Goal: Transaction & Acquisition: Purchase product/service

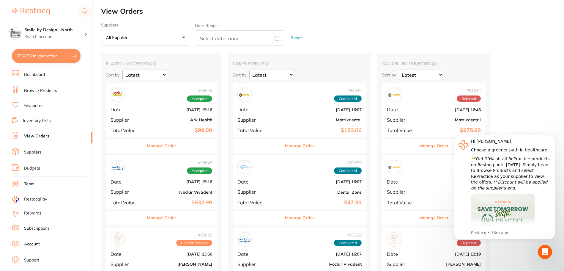
click at [39, 105] on link "Favourites" at bounding box center [33, 106] width 20 height 6
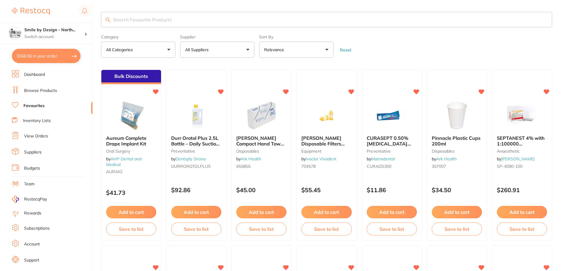
click at [132, 24] on input "search" at bounding box center [326, 19] width 451 height 15
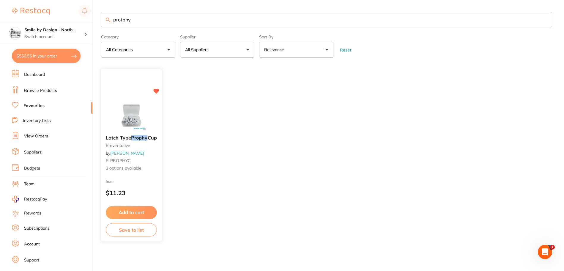
type input "protphy"
click at [138, 107] on img at bounding box center [131, 115] width 39 height 30
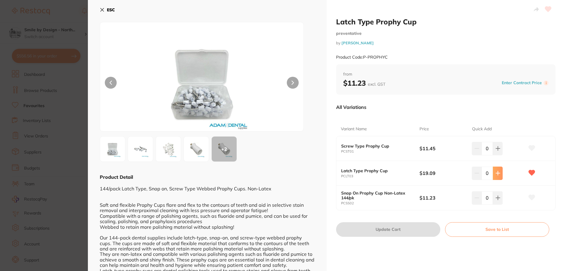
click at [498, 170] on button at bounding box center [498, 172] width 10 height 13
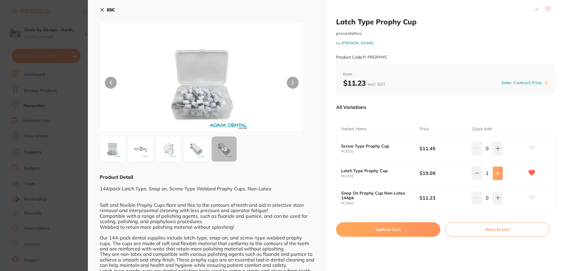
click at [498, 170] on button at bounding box center [498, 172] width 10 height 13
click at [496, 170] on button at bounding box center [498, 172] width 10 height 13
type input "3"
click at [376, 230] on button "Update Cart" at bounding box center [388, 229] width 104 height 14
checkbox input "false"
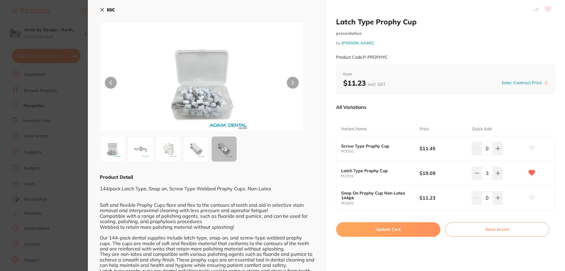
checkbox input "false"
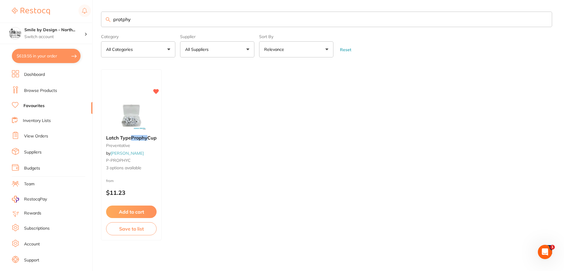
click at [285, 21] on input "protphy" at bounding box center [326, 19] width 451 height 15
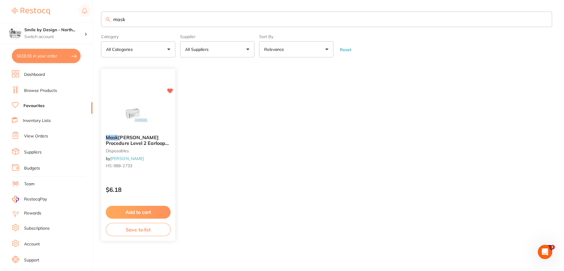
type input "mask"
click at [141, 90] on div "Mask [PERSON_NAME] Procedure Level 2 Earloop Blue Box 50 disposables by [PERSON…" at bounding box center [138, 155] width 75 height 173
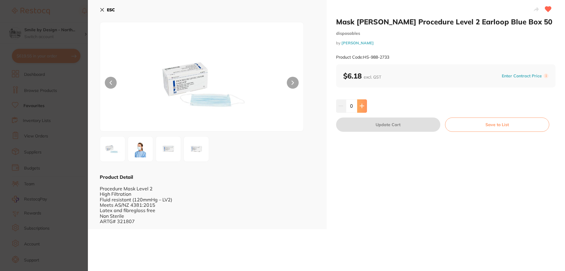
click at [358, 108] on button at bounding box center [362, 105] width 10 height 13
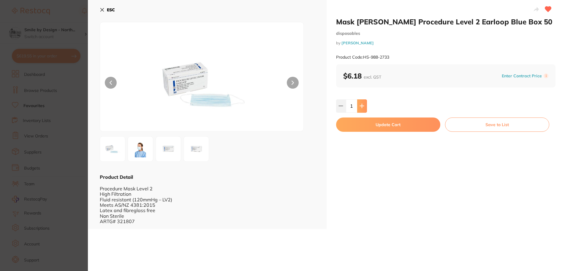
click at [358, 108] on button at bounding box center [362, 105] width 10 height 13
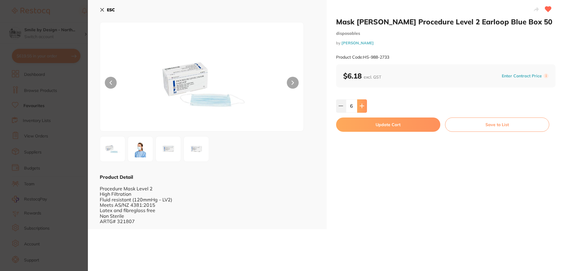
click at [358, 108] on button at bounding box center [362, 105] width 10 height 13
type input "10"
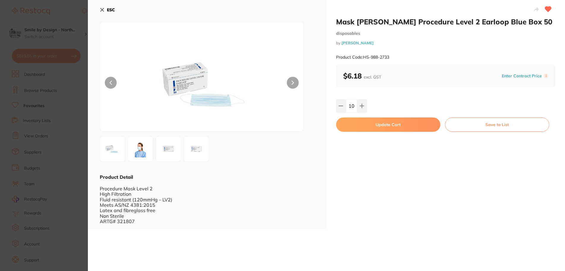
click at [351, 122] on button "Update Cart" at bounding box center [388, 124] width 104 height 14
checkbox input "false"
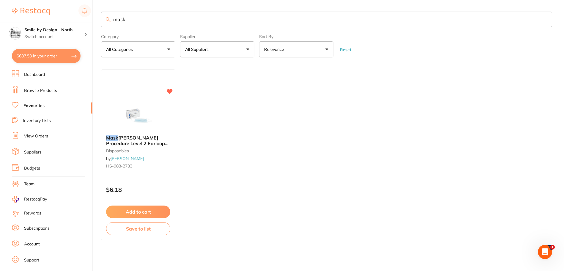
click at [171, 23] on input "mask" at bounding box center [326, 19] width 451 height 15
type input "mask cyber tech"
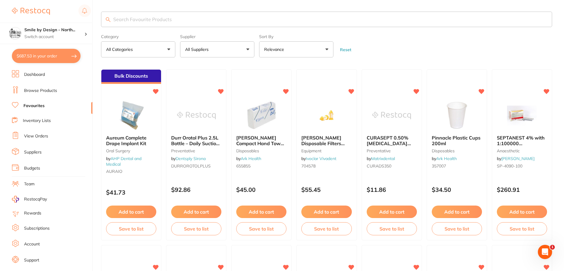
click at [47, 76] on li "Dashboard" at bounding box center [52, 74] width 80 height 9
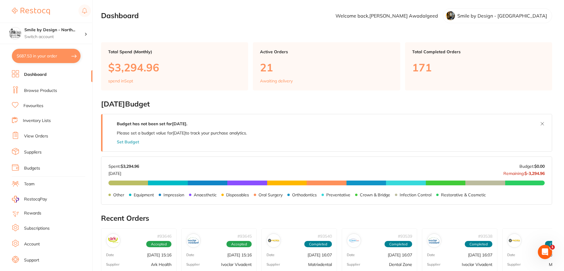
click at [48, 86] on li "Browse Products" at bounding box center [52, 90] width 80 height 9
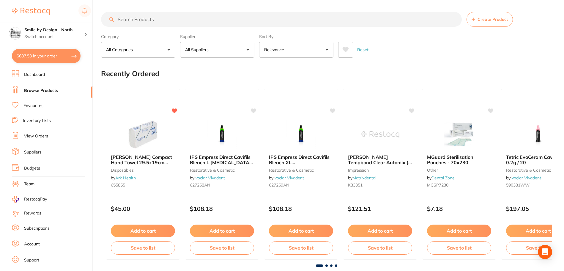
click at [139, 22] on input "search" at bounding box center [281, 19] width 361 height 15
paste input "mask cyber tech"
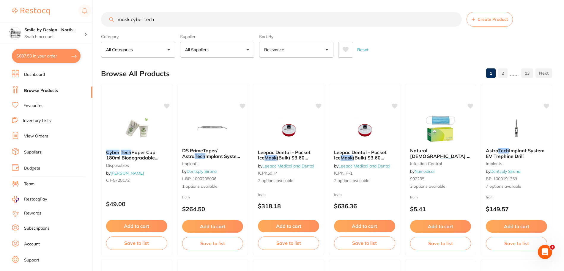
click at [130, 19] on input "mask cyber tech" at bounding box center [281, 19] width 361 height 15
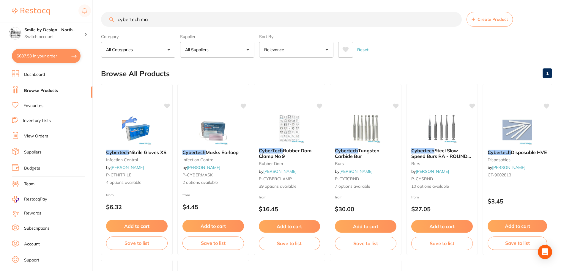
type input "cybertech mas"
